Goal: Task Accomplishment & Management: Use online tool/utility

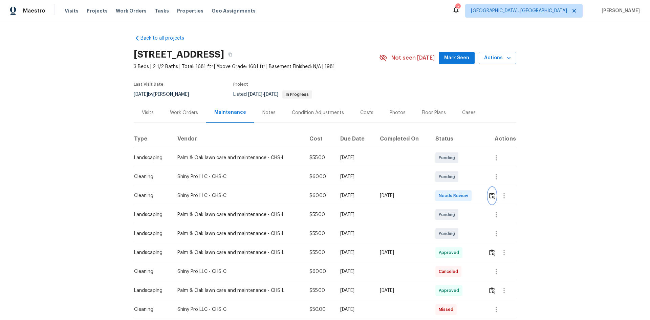
click at [462, 196] on img "button" at bounding box center [492, 195] width 6 height 6
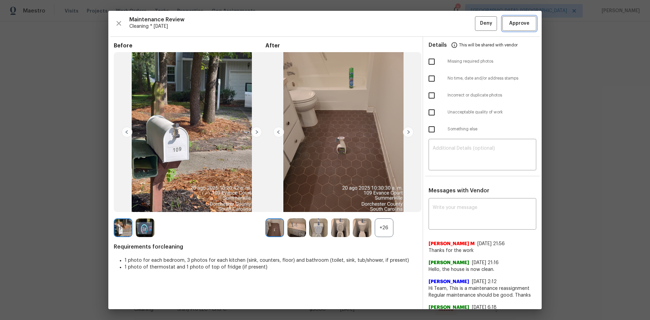
click at [462, 25] on span "Approve" at bounding box center [519, 23] width 20 height 8
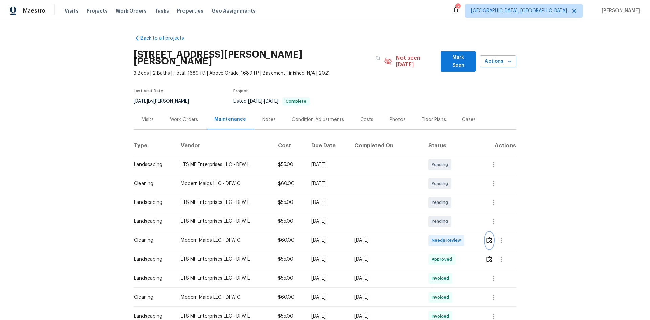
click at [462, 214] on img "button" at bounding box center [490, 240] width 6 height 6
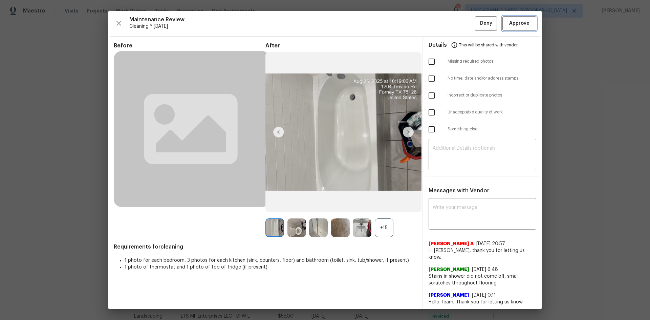
click at [462, 27] on span "Approve" at bounding box center [519, 23] width 20 height 8
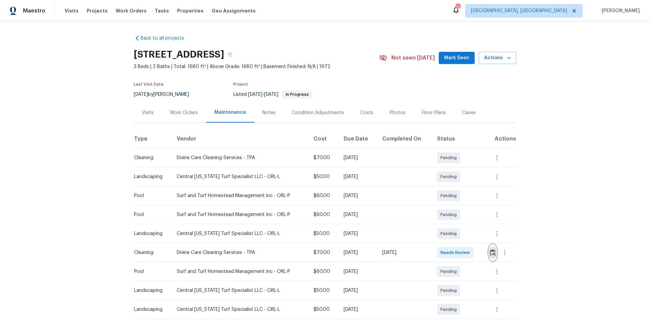
click at [462, 214] on img "button" at bounding box center [493, 252] width 6 height 6
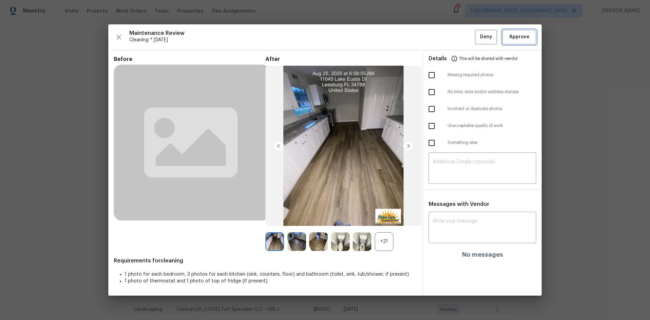
click at [462, 41] on span "Approve" at bounding box center [519, 37] width 20 height 8
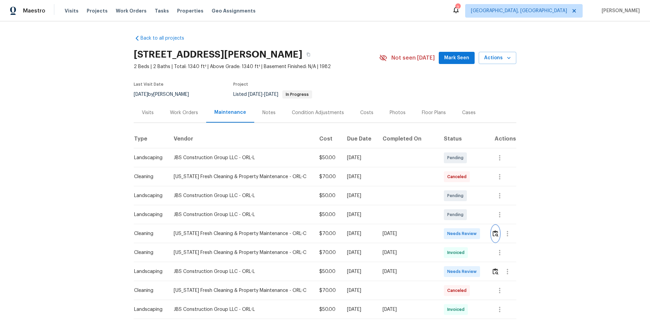
click at [462, 214] on button "button" at bounding box center [496, 234] width 8 height 16
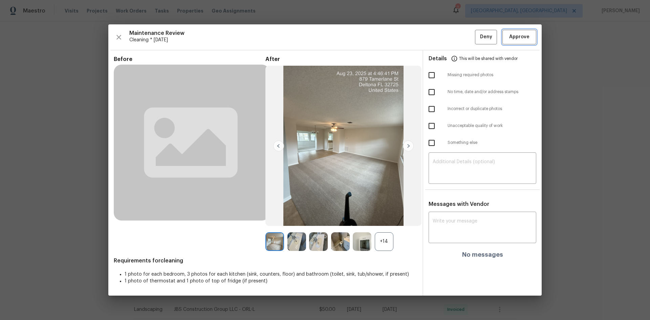
click at [462, 40] on span "Approve" at bounding box center [519, 37] width 20 height 8
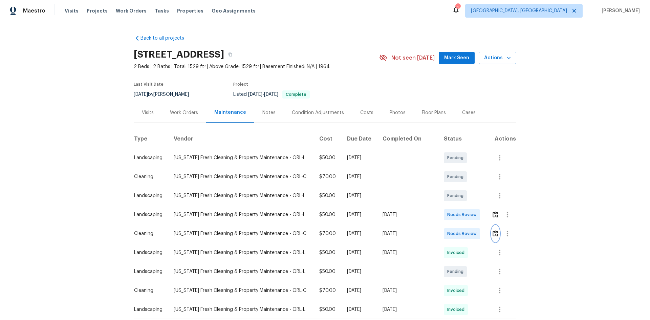
click at [462, 214] on button "button" at bounding box center [496, 234] width 8 height 16
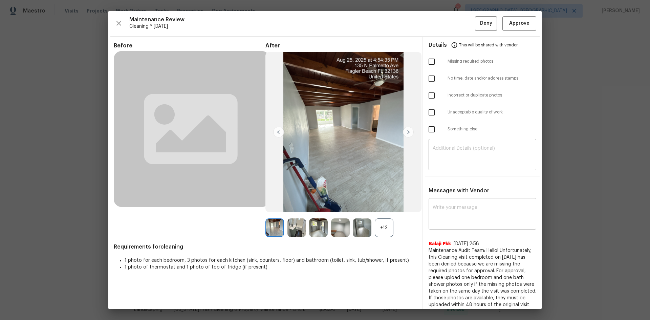
click at [456, 214] on textarea at bounding box center [483, 214] width 100 height 19
paste textarea "Maintenance Audit Team: Hello! After further review, the visit([DATE]) has been…"
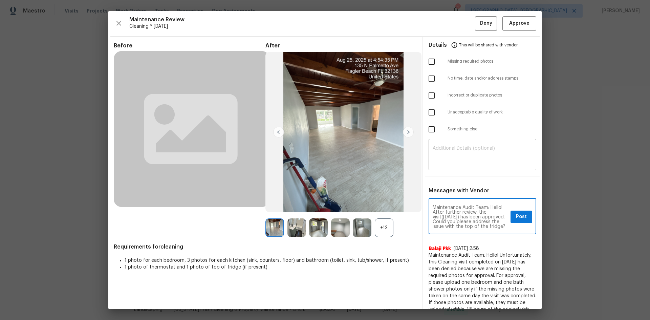
click at [444, 214] on textarea "Maintenance Audit Team: Hello! After further review, the visit([DATE]) has been…" at bounding box center [470, 217] width 75 height 24
click at [447, 214] on textarea "Maintenance Audit Team: Hello! After further review, the visit([DATE]) has been…" at bounding box center [470, 217] width 75 height 24
click at [452, 214] on textarea "Maintenance Audit Team: Hello! After further review, the visit([DATE]) has been…" at bounding box center [470, 217] width 75 height 24
click at [454, 214] on textarea "Maintenance Audit Team: Hello! After further review, the visit([DATE]) has been…" at bounding box center [470, 217] width 75 height 24
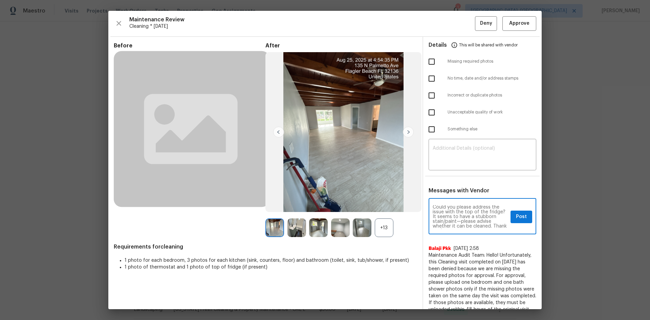
click at [455, 214] on textarea "Maintenance Audit Team: Hello! After further review, the visit([DATE]) has been…" at bounding box center [470, 217] width 75 height 24
click at [462, 214] on textarea "Maintenance Audit Team: Hello! After further review, the visit([DATE]) has been…" at bounding box center [470, 217] width 75 height 24
click at [460, 214] on textarea "Maintenance Audit Team: Hello! After further review, the visit([DATE]) has been…" at bounding box center [470, 217] width 75 height 24
type textarea "Maintenance Audit Team: Hello! After further review, the visit([DATE]) has been…"
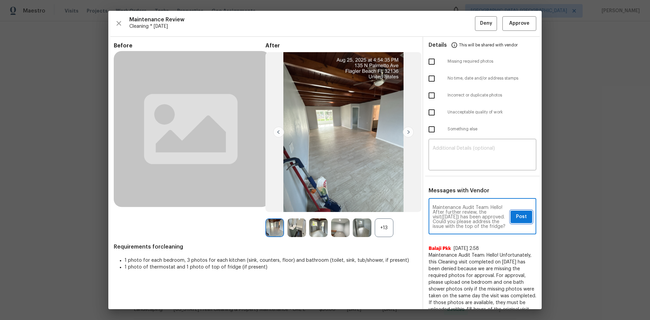
click at [462, 214] on span "Post" at bounding box center [521, 217] width 11 height 8
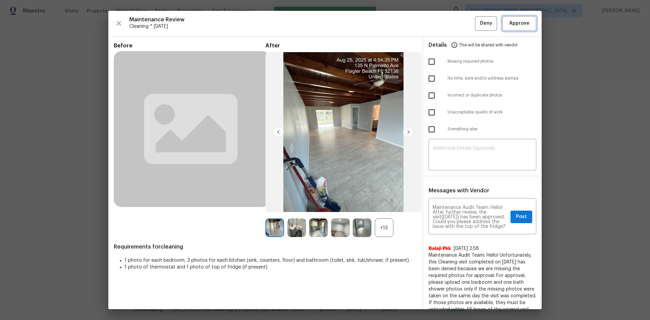
click at [462, 23] on span "Approve" at bounding box center [519, 23] width 20 height 8
